Goal: Information Seeking & Learning: Learn about a topic

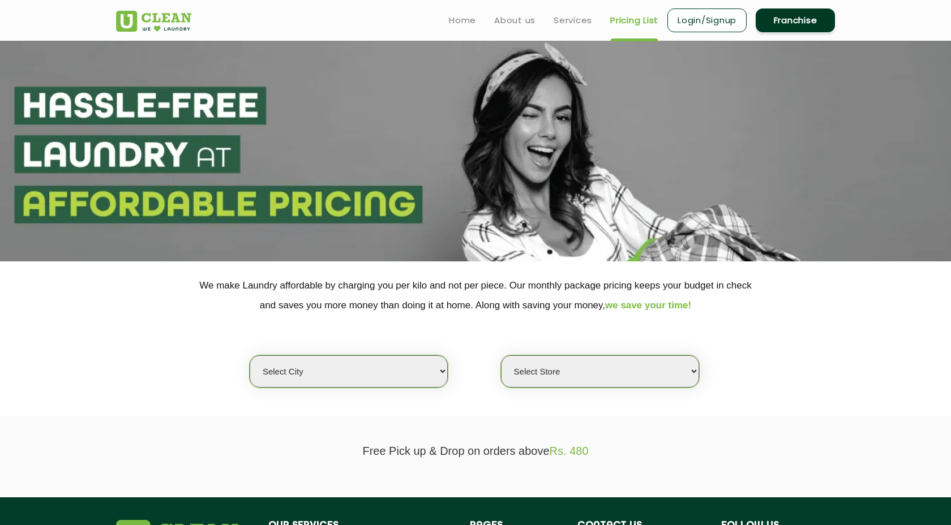
click at [400, 382] on select "Select city [GEOGRAPHIC_DATA] [GEOGRAPHIC_DATA] [GEOGRAPHIC_DATA] [GEOGRAPHIC_D…" at bounding box center [349, 372] width 198 height 32
select select "1"
click at [250, 356] on select "Select city [GEOGRAPHIC_DATA] [GEOGRAPHIC_DATA] [GEOGRAPHIC_DATA] [GEOGRAPHIC_D…" at bounding box center [349, 372] width 198 height 32
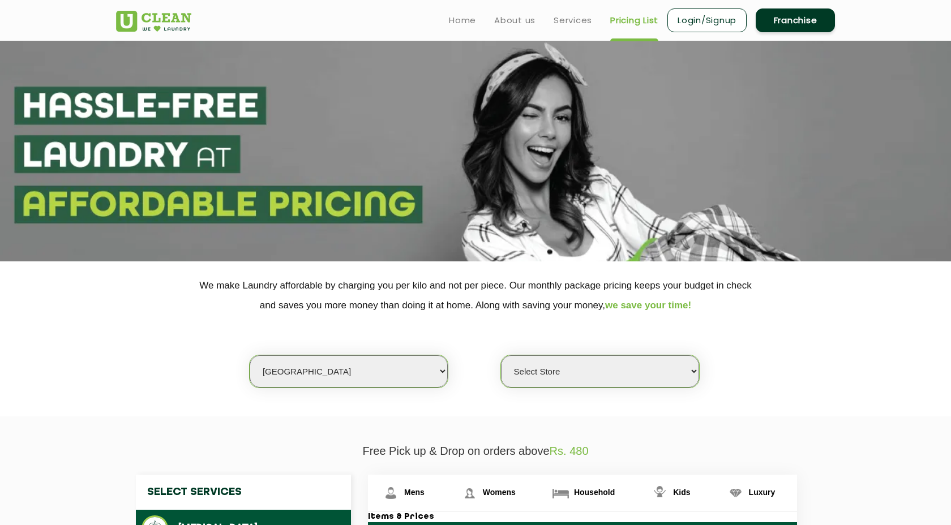
click at [554, 371] on select "Select Store [GEOGRAPHIC_DATA] [GEOGRAPHIC_DATA] 2 [GEOGRAPHIC_DATA] [PERSON_NA…" at bounding box center [600, 372] width 198 height 32
select select "490"
click at [501, 356] on select "Select Store [GEOGRAPHIC_DATA] [GEOGRAPHIC_DATA] 2 [GEOGRAPHIC_DATA] [PERSON_NA…" at bounding box center [600, 372] width 198 height 32
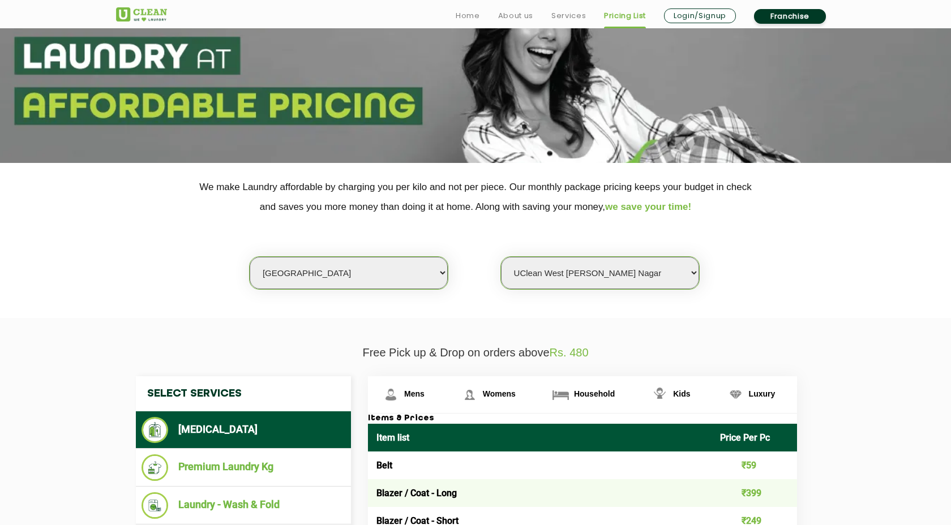
scroll to position [176, 0]
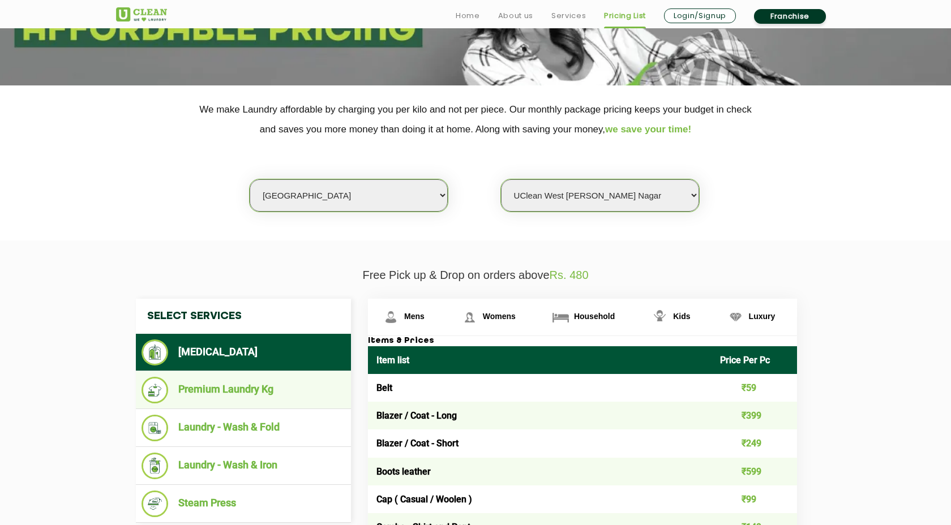
click at [242, 397] on li "Premium Laundry Kg" at bounding box center [244, 390] width 204 height 27
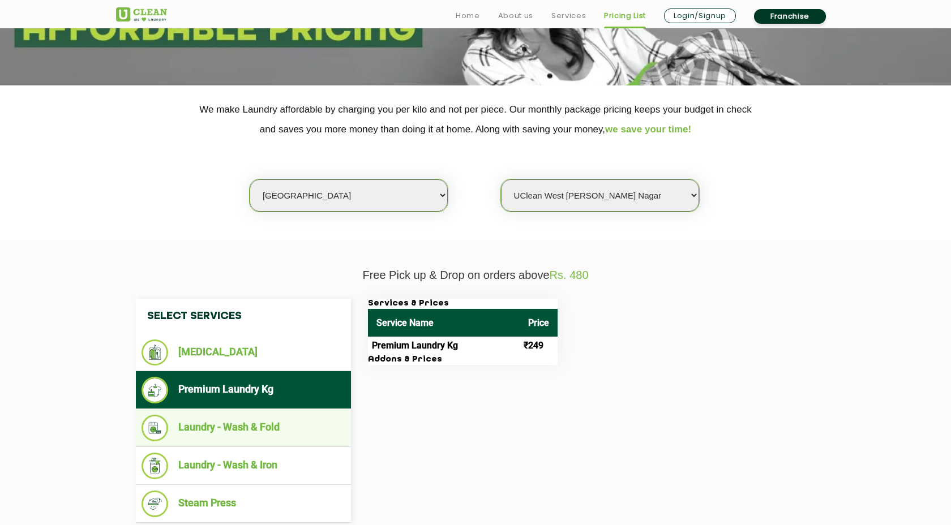
click at [246, 435] on li "Laundry - Wash & Fold" at bounding box center [244, 428] width 204 height 27
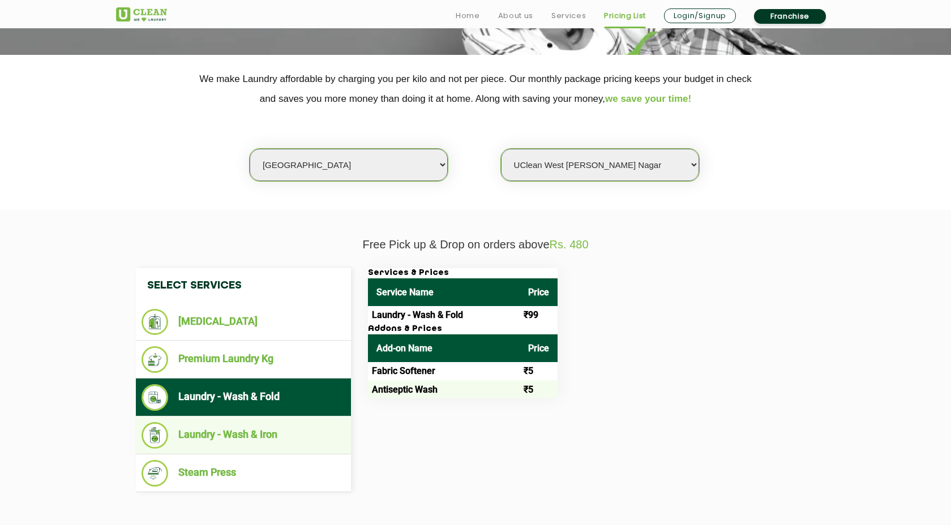
scroll to position [211, 0]
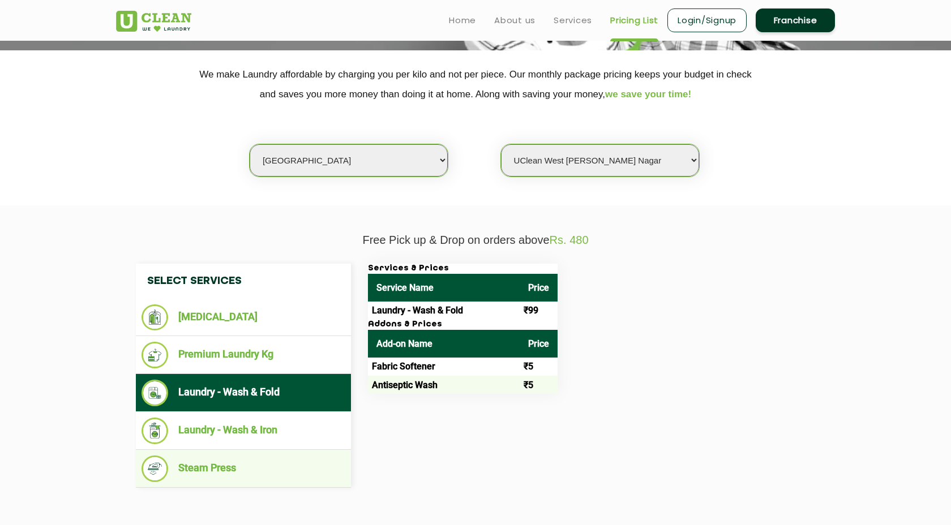
click at [230, 471] on li "Steam Press" at bounding box center [244, 469] width 204 height 27
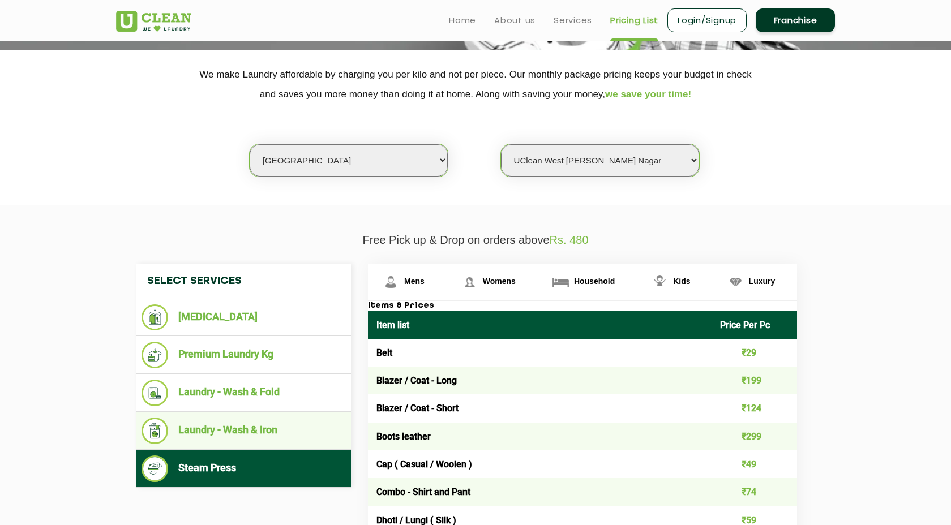
click at [246, 433] on li "Laundry - Wash & Iron" at bounding box center [244, 431] width 204 height 27
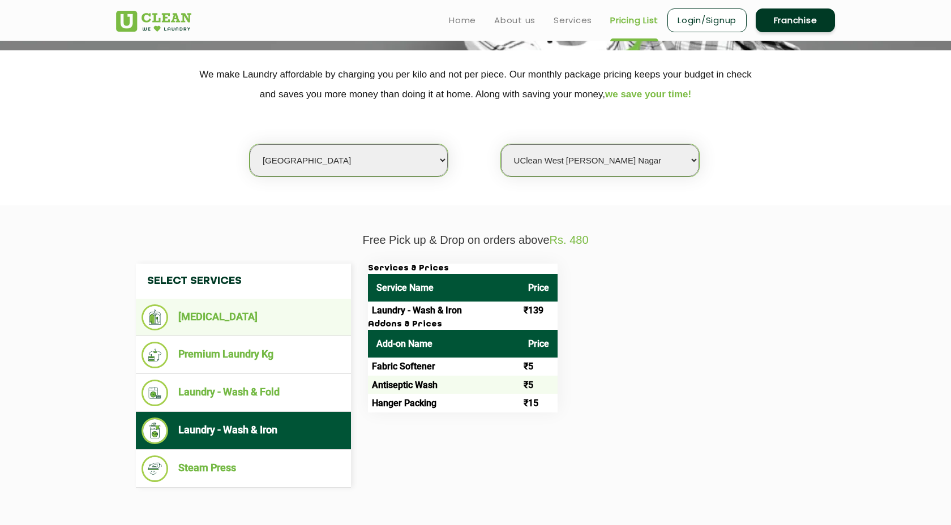
click at [242, 330] on li "[MEDICAL_DATA]" at bounding box center [244, 318] width 204 height 26
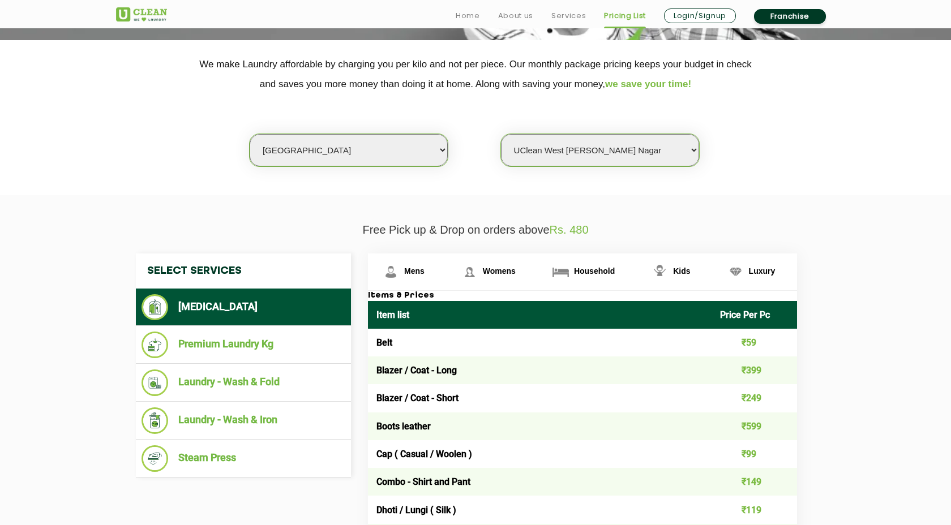
scroll to position [224, 0]
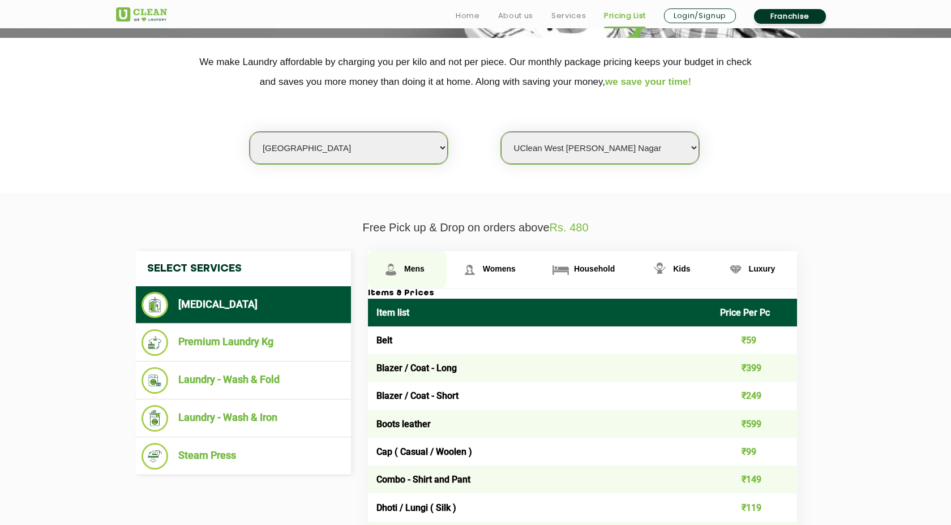
click at [412, 267] on span "Mens" at bounding box center [414, 268] width 20 height 9
click at [412, 268] on span "Mens" at bounding box center [414, 268] width 20 height 9
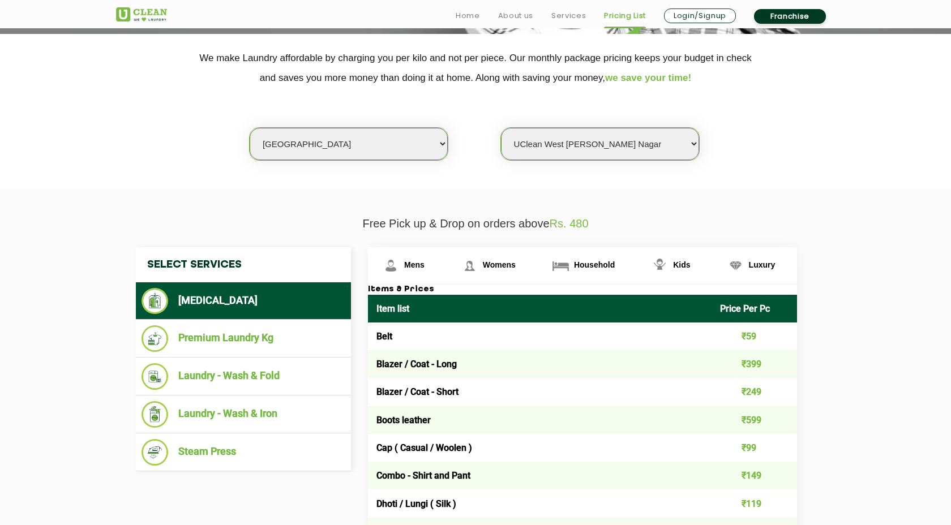
scroll to position [229, 0]
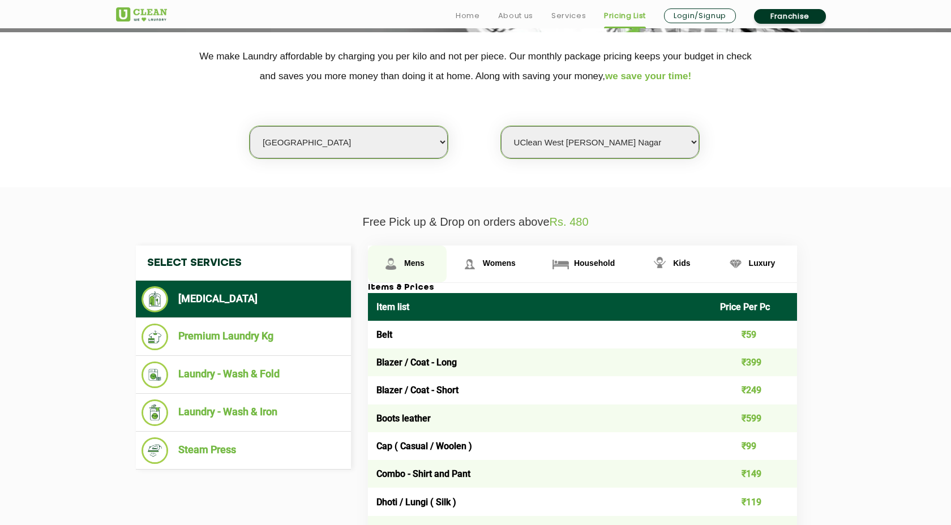
click at [413, 263] on span "Mens" at bounding box center [414, 263] width 20 height 9
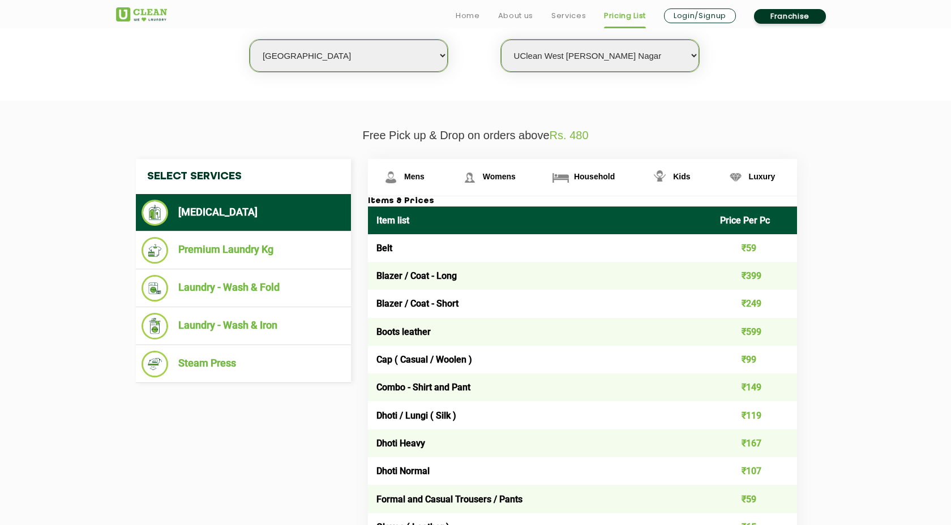
scroll to position [318, 0]
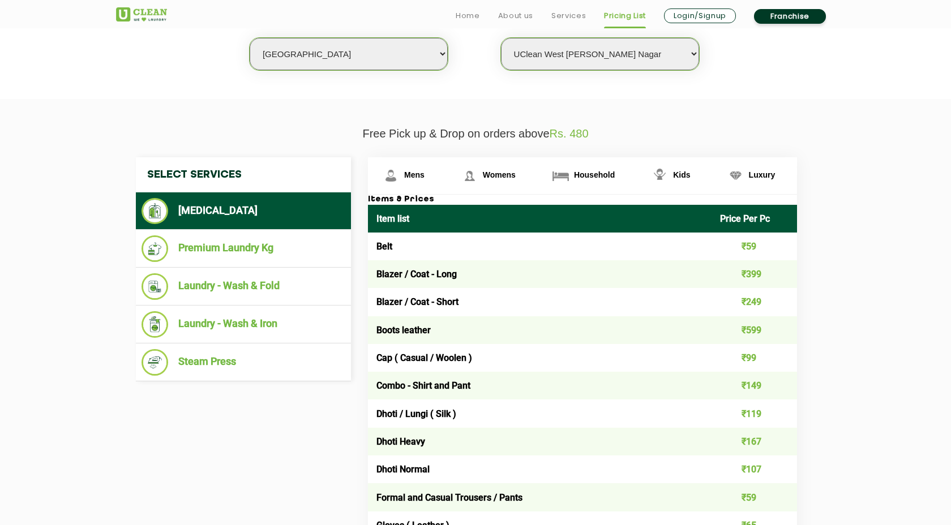
click at [770, 220] on th "Price Per Pc" at bounding box center [755, 219] width 86 height 28
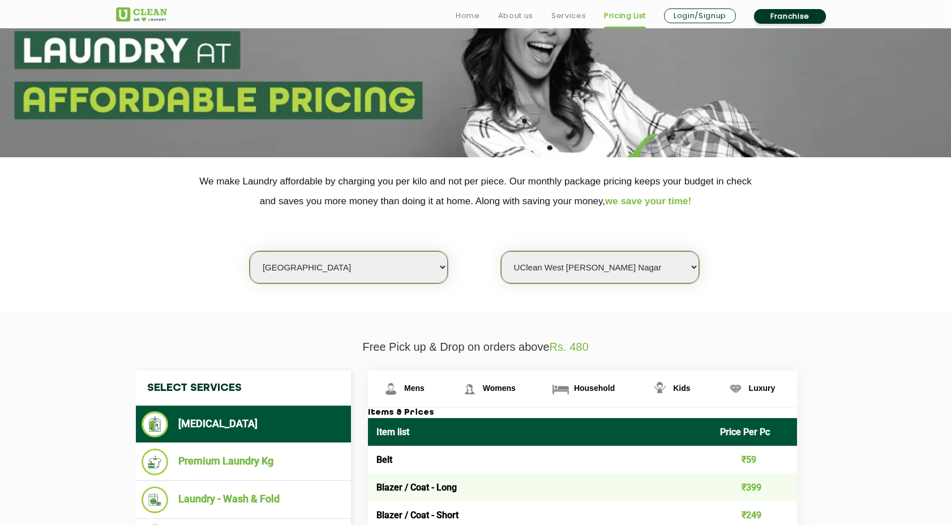
scroll to position [106, 0]
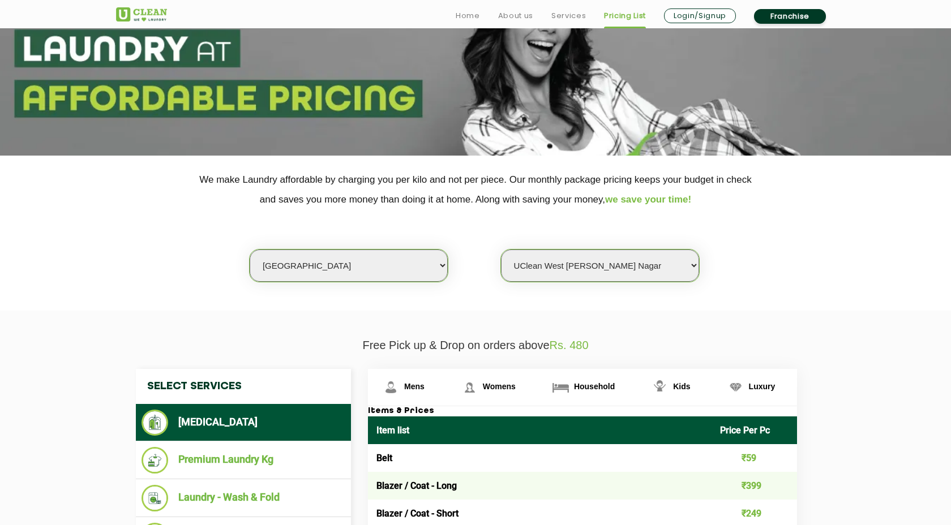
click at [584, 251] on select "Select Store [GEOGRAPHIC_DATA] [GEOGRAPHIC_DATA] 2 [GEOGRAPHIC_DATA] [PERSON_NA…" at bounding box center [600, 266] width 198 height 32
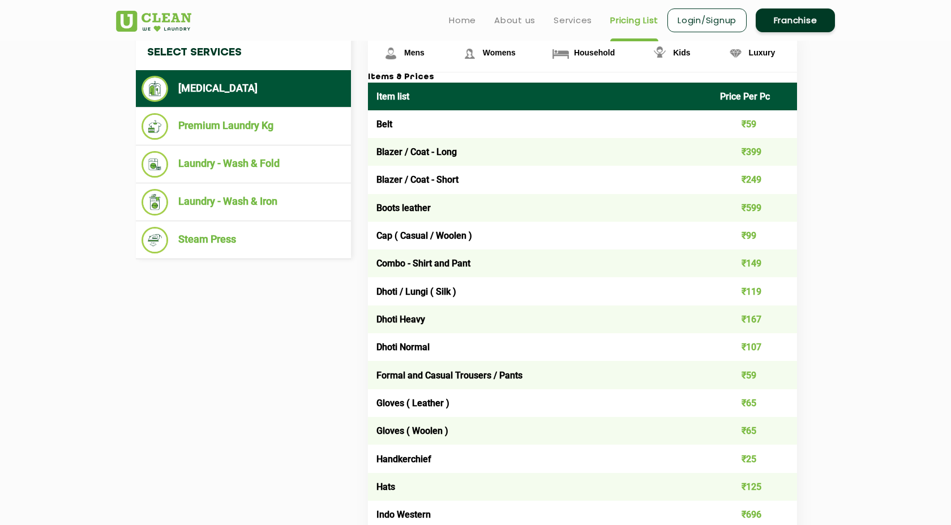
scroll to position [0, 0]
